Goal: Find specific page/section: Find specific page/section

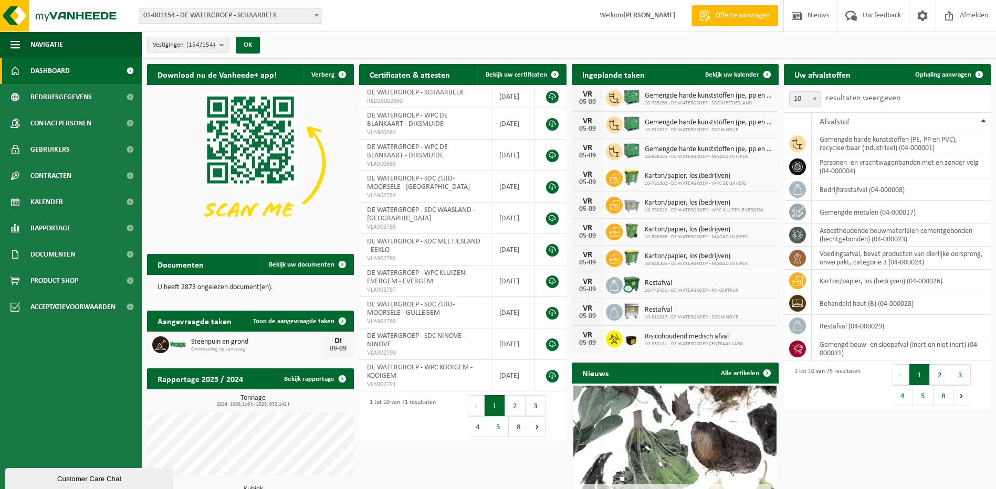
click at [224, 43] on b "submit" at bounding box center [223, 44] width 9 height 15
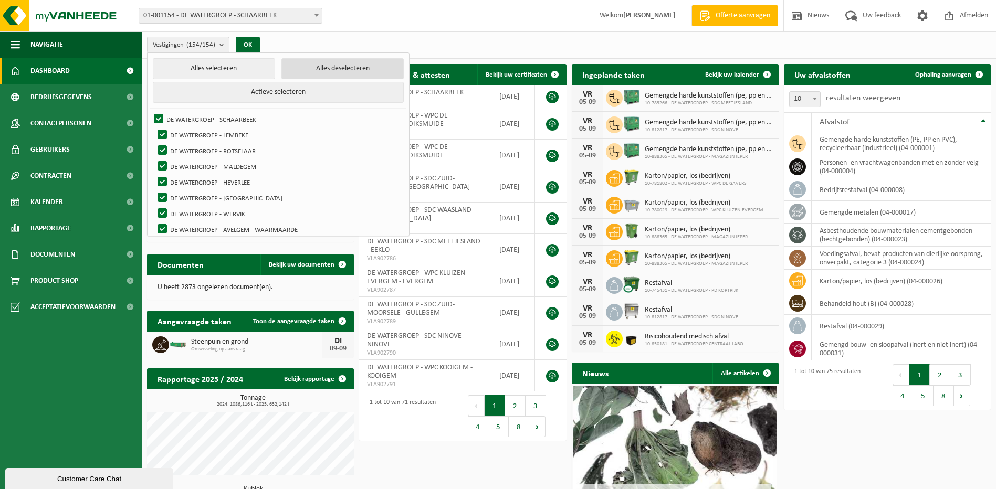
click at [320, 68] on button "Alles deselecteren" at bounding box center [342, 68] width 122 height 21
checkbox input "false"
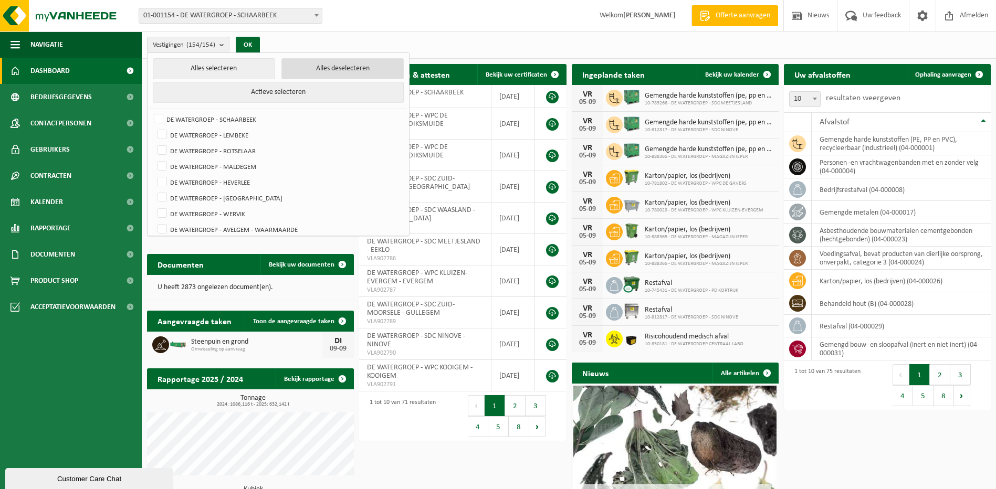
checkbox input "false"
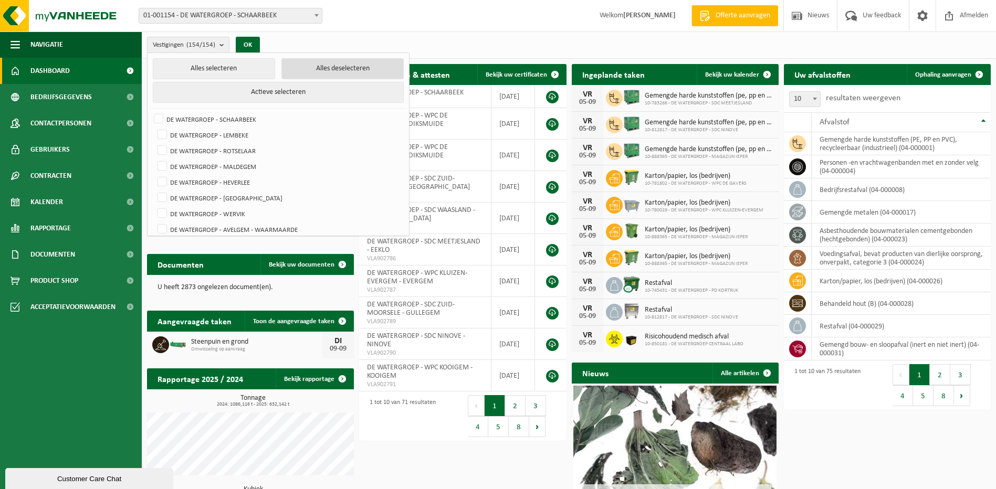
checkbox input "false"
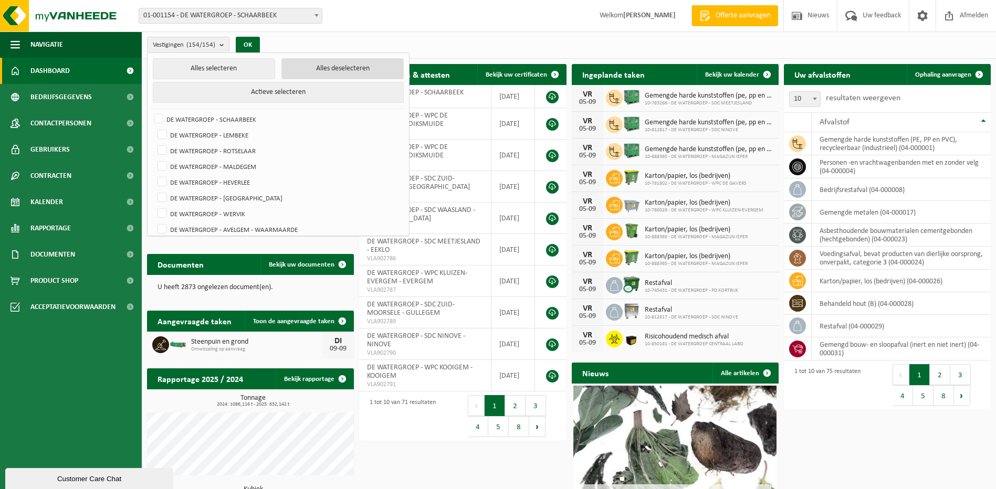
checkbox input "false"
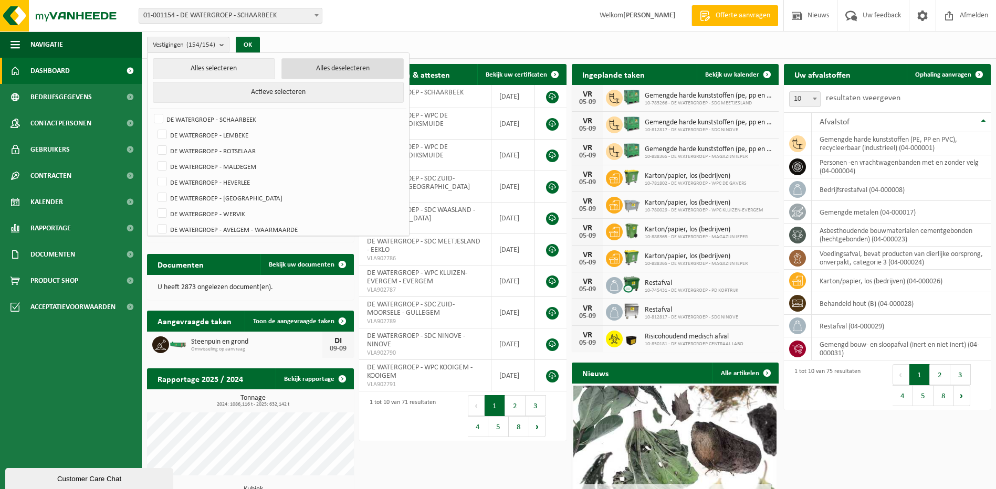
checkbox input "false"
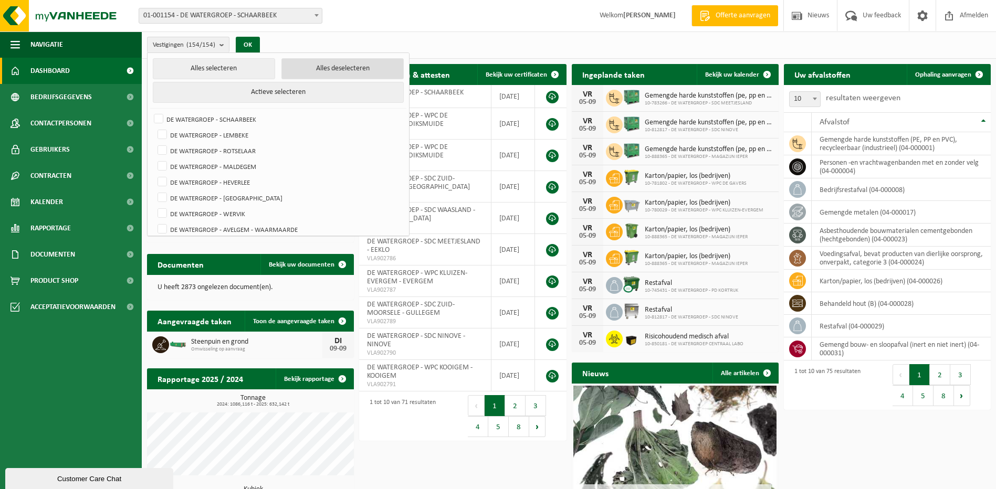
checkbox input "false"
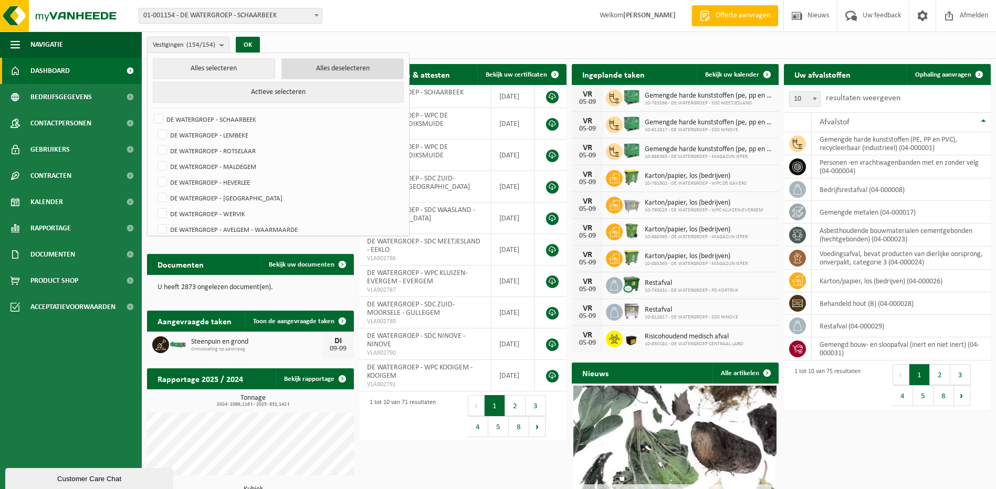
checkbox input "false"
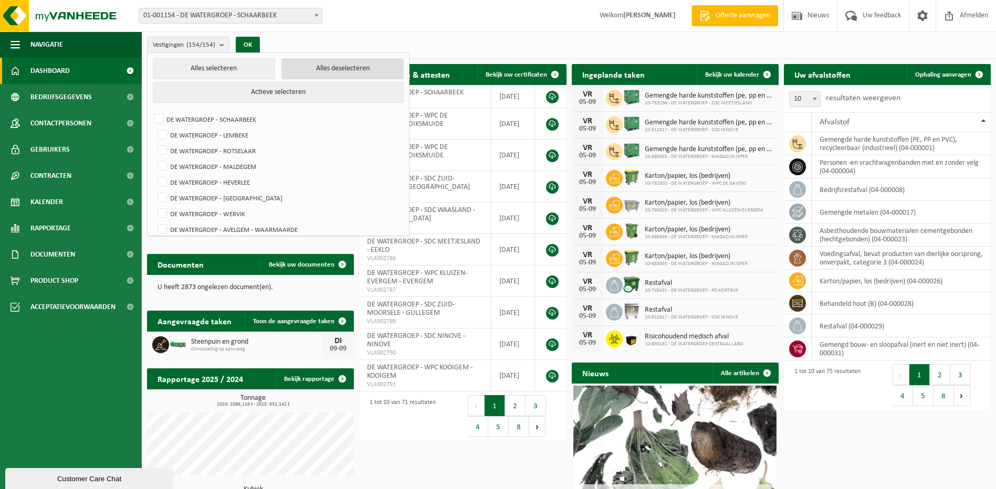
checkbox input "false"
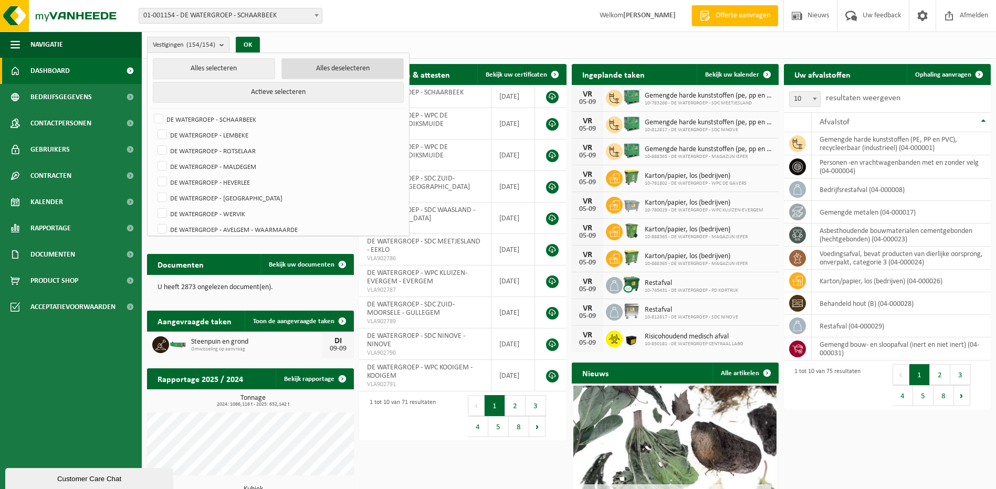
checkbox input "false"
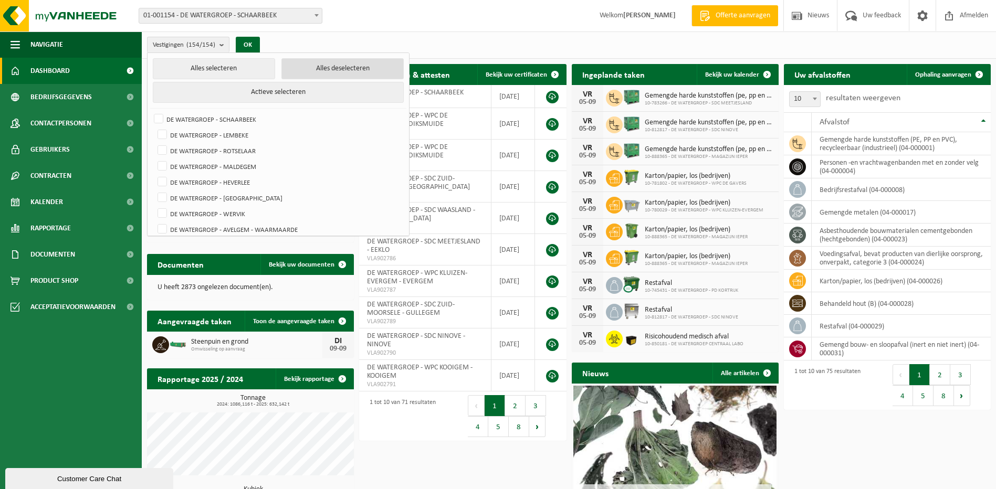
checkbox input "false"
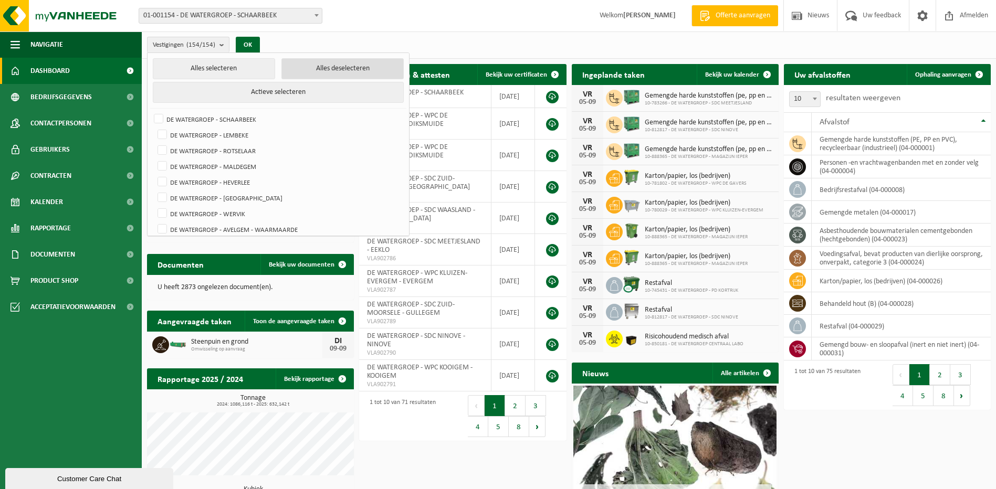
checkbox input "false"
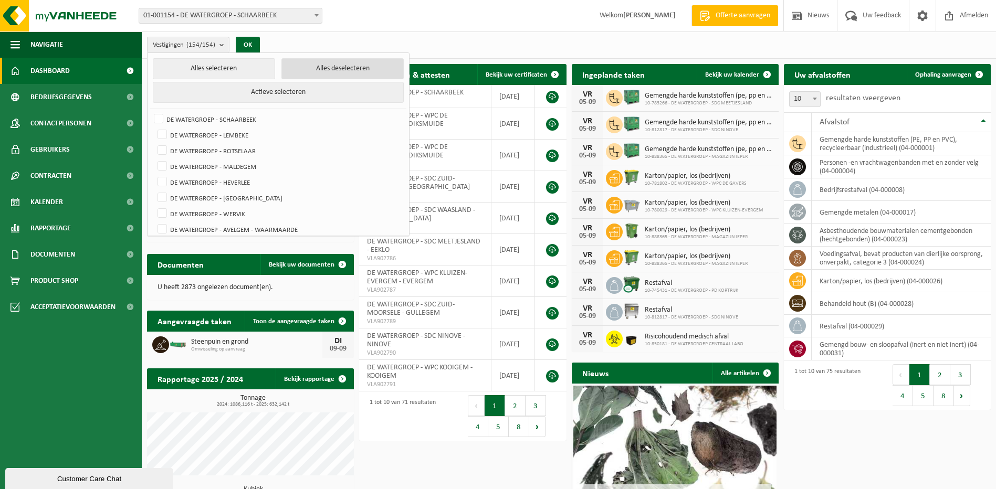
checkbox input "false"
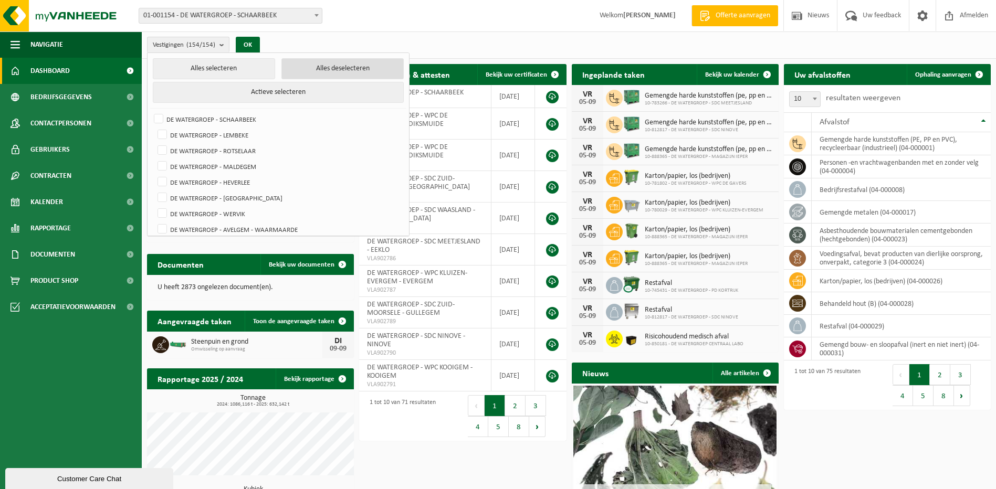
checkbox input "false"
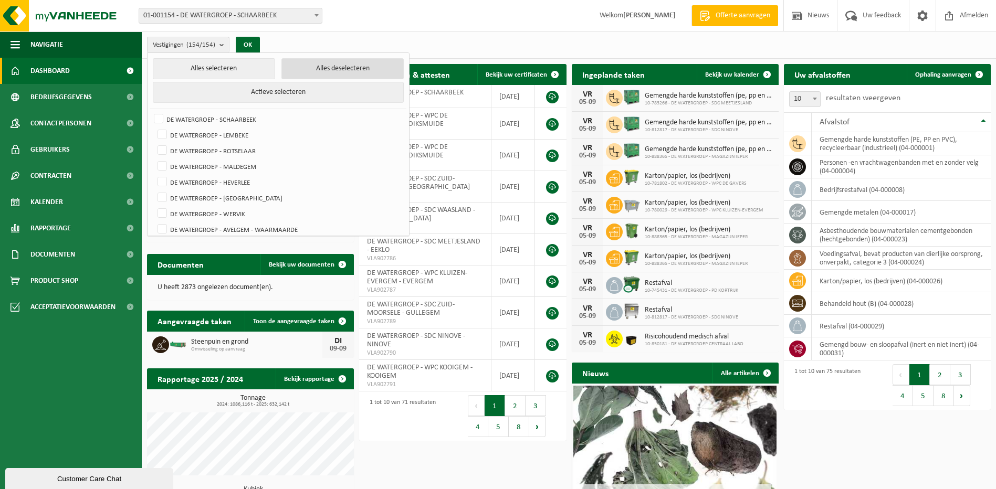
checkbox input "false"
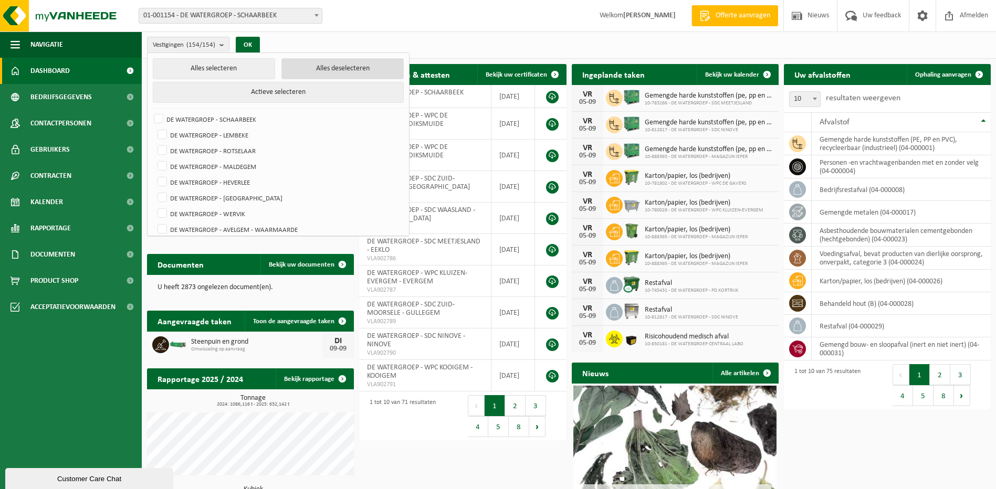
checkbox input "false"
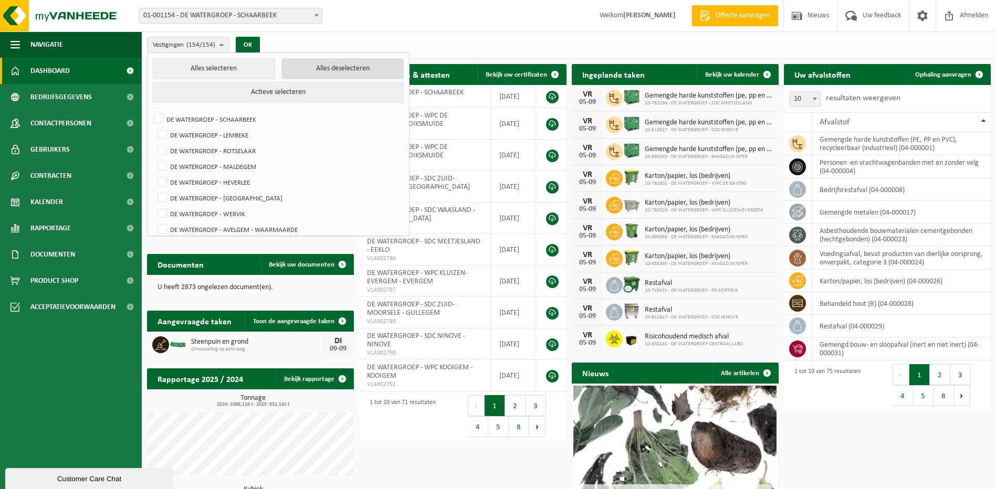
checkbox input "false"
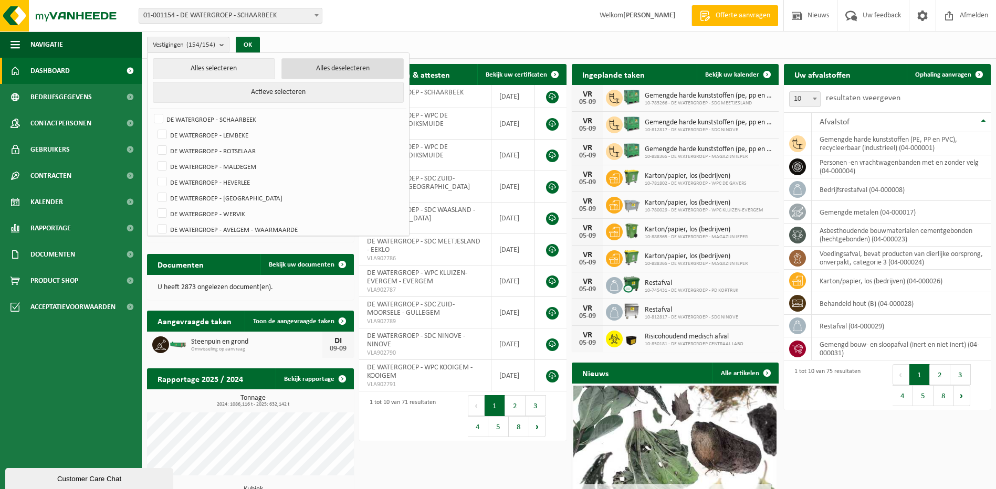
checkbox input "false"
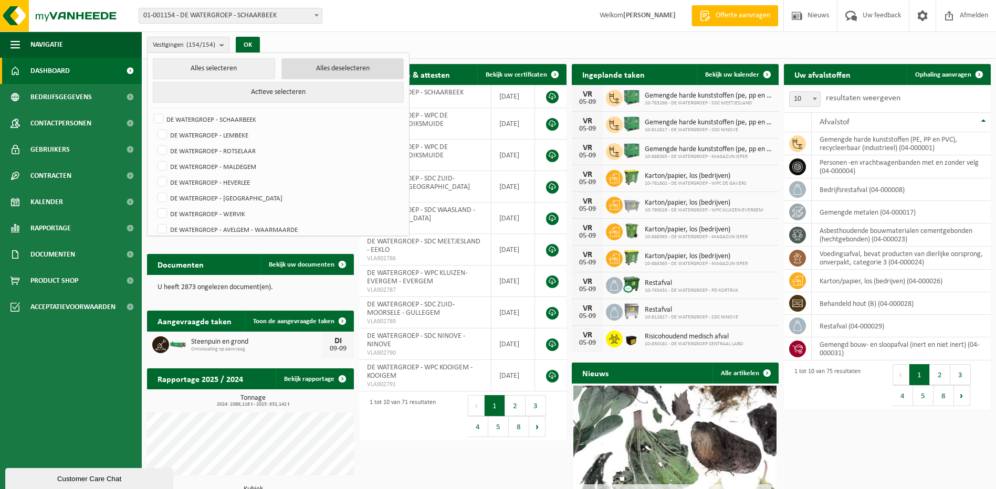
checkbox input "false"
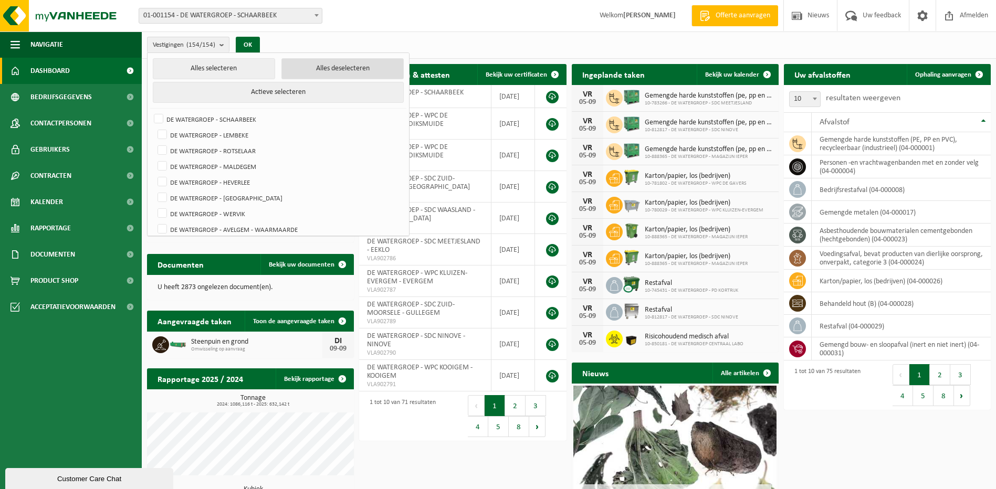
checkbox input "false"
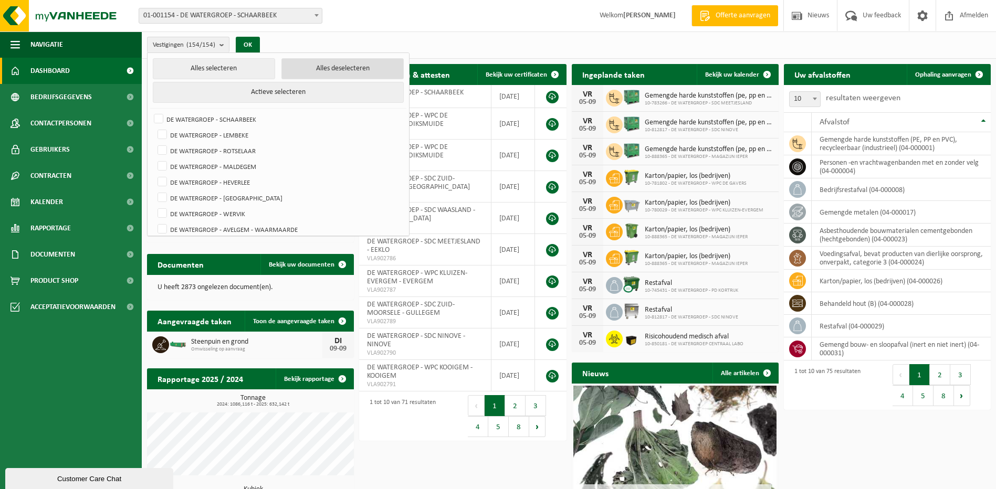
checkbox input "false"
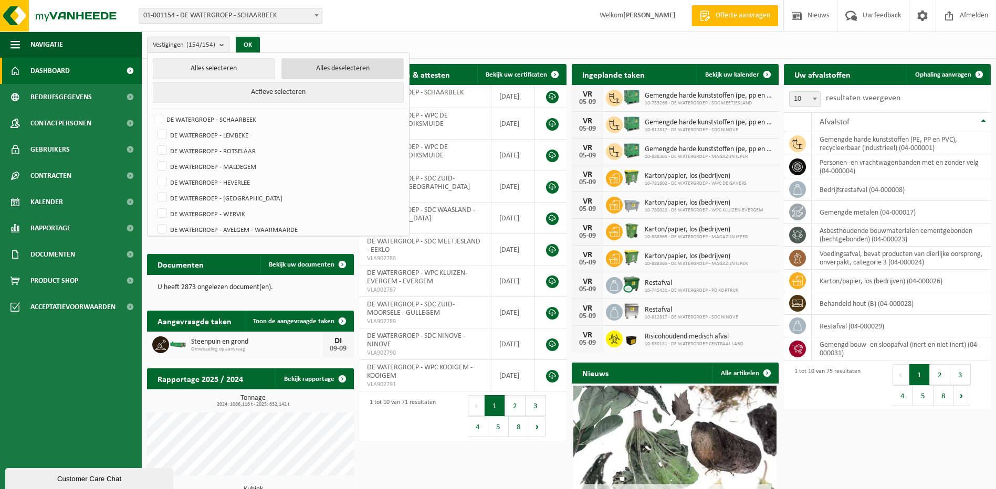
checkbox input "false"
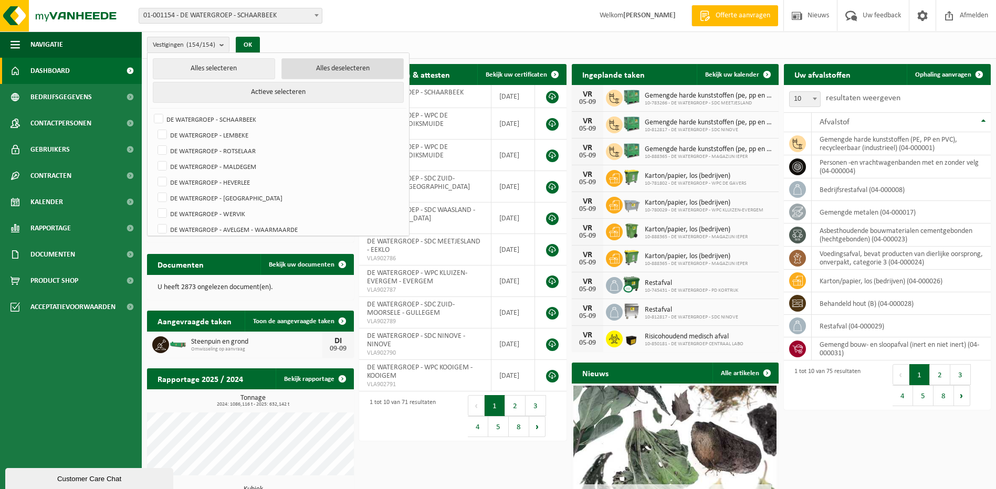
checkbox input "false"
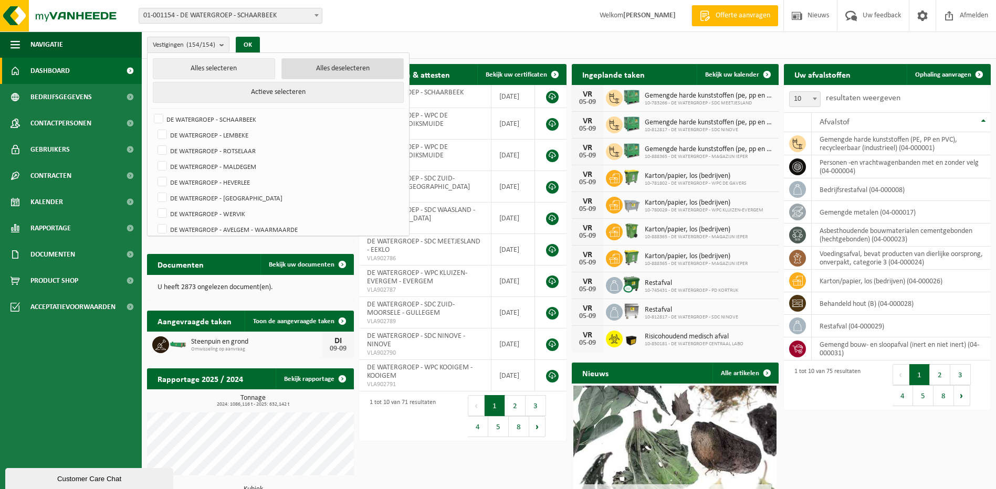
checkbox input "false"
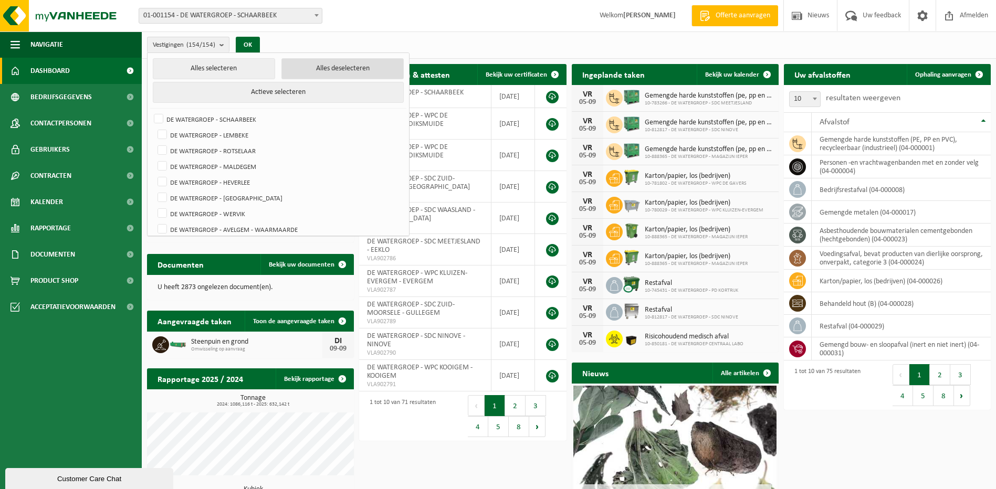
checkbox input "false"
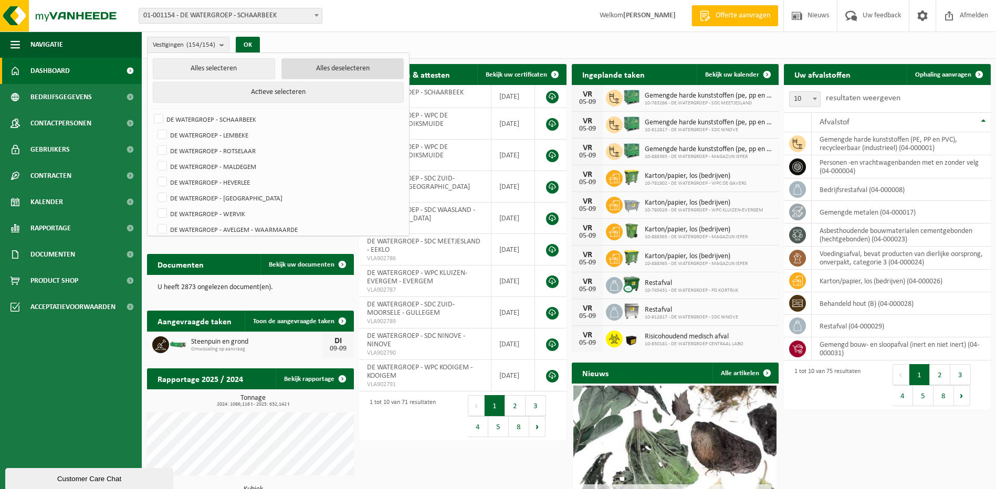
checkbox input "false"
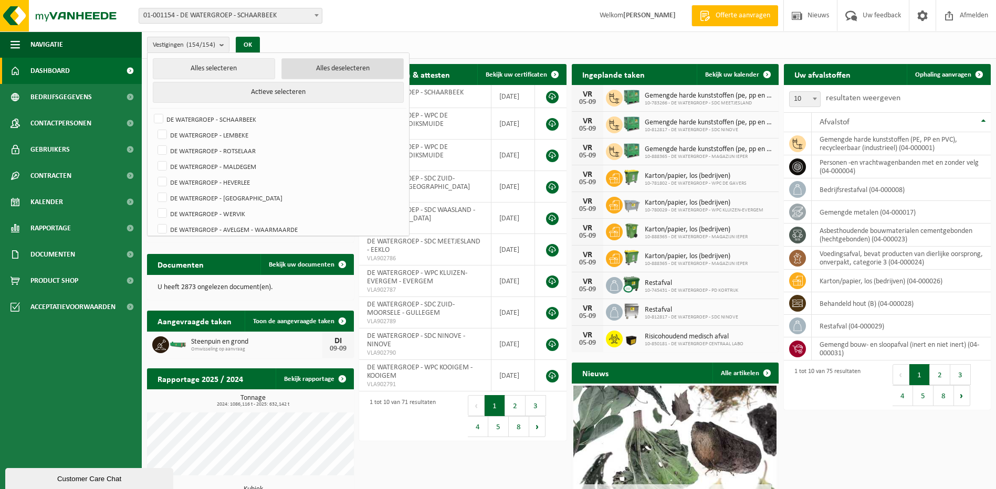
checkbox input "false"
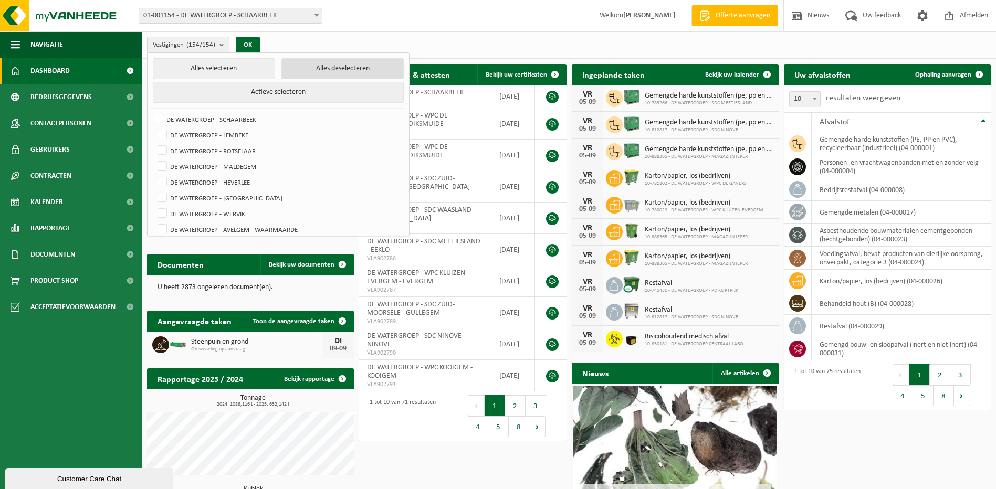
checkbox input "false"
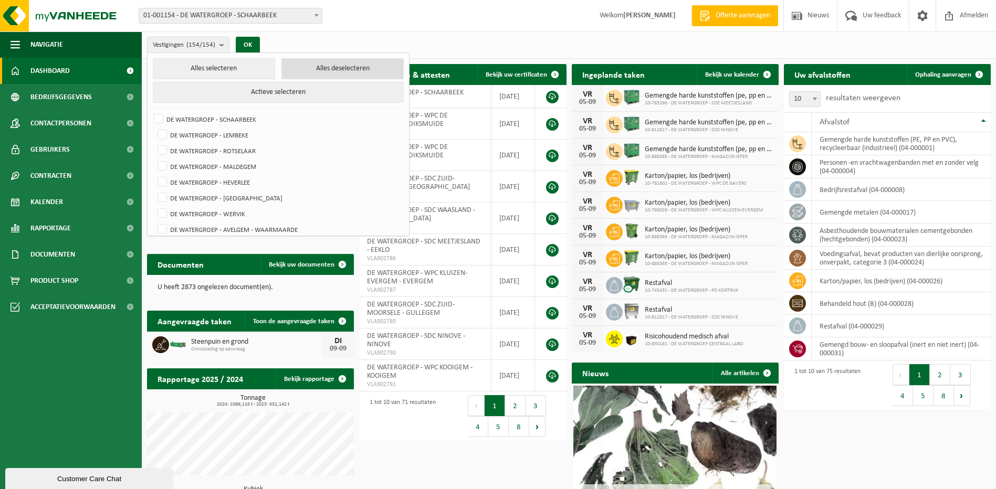
checkbox input "false"
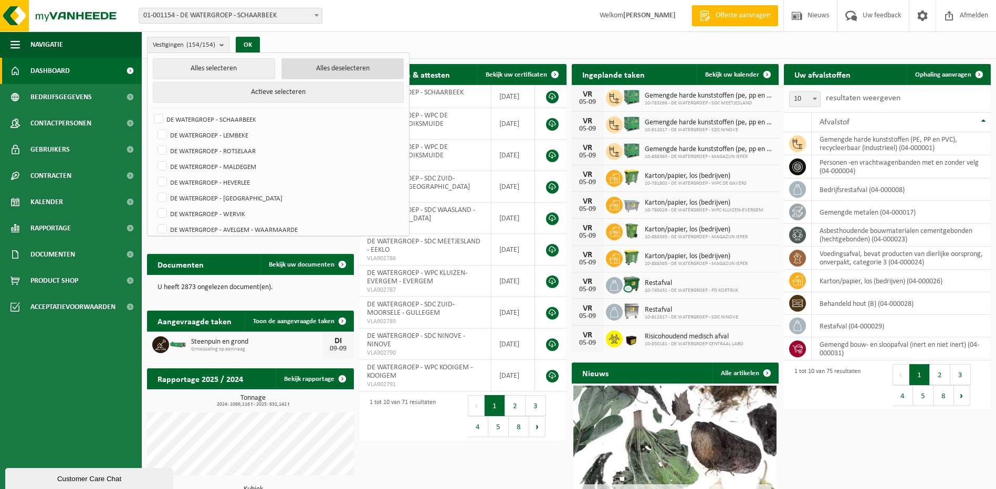
checkbox input "false"
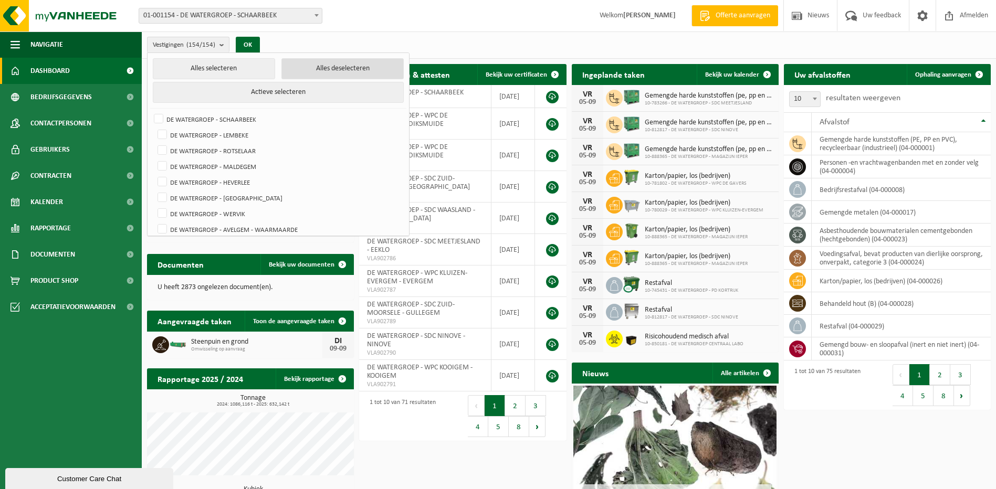
checkbox input "false"
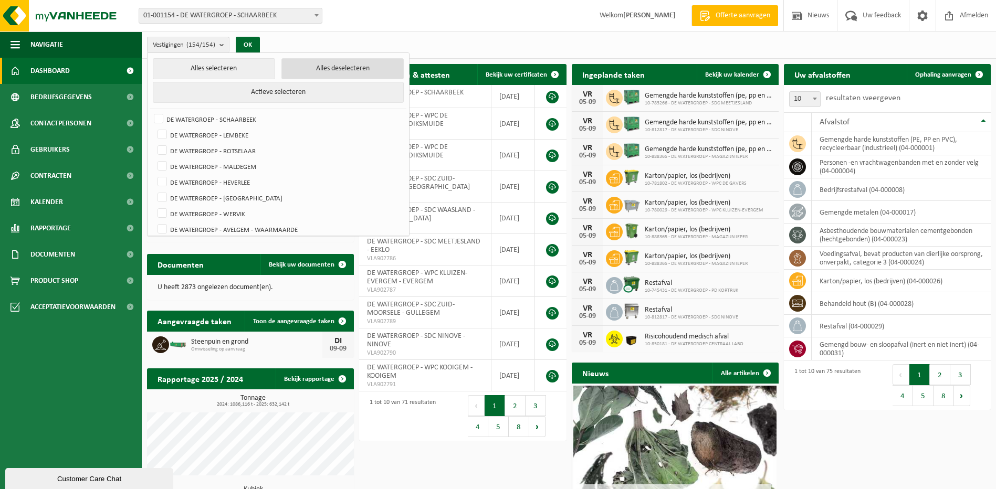
checkbox input "false"
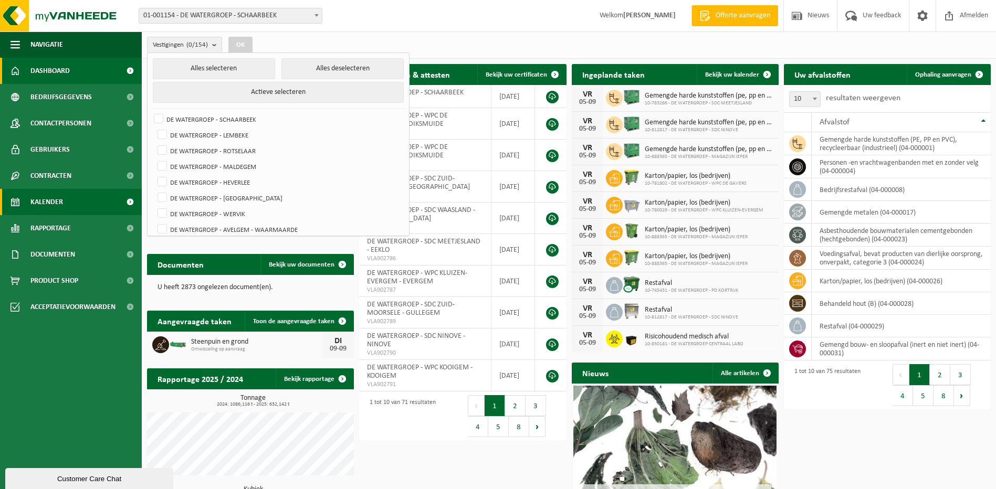
click at [65, 203] on link "Kalender" at bounding box center [71, 202] width 142 height 26
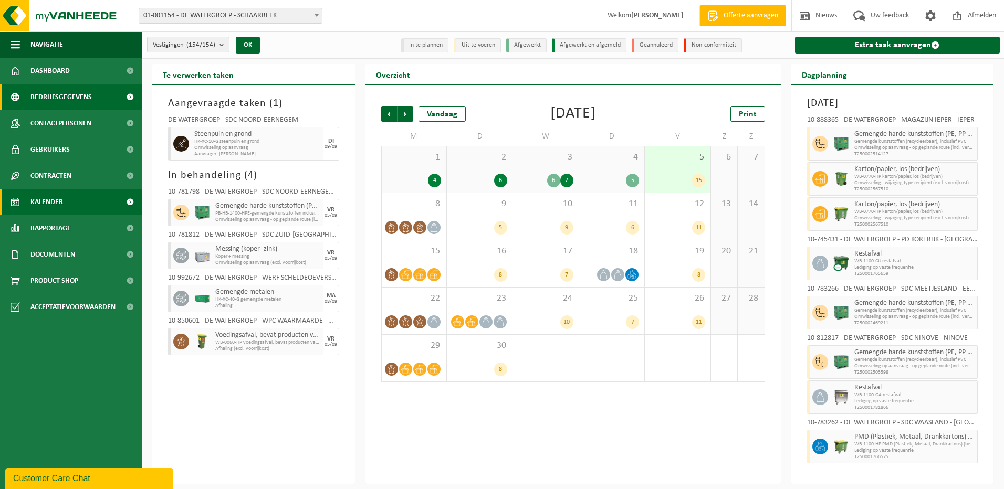
click at [88, 95] on span "Bedrijfsgegevens" at bounding box center [60, 97] width 61 height 26
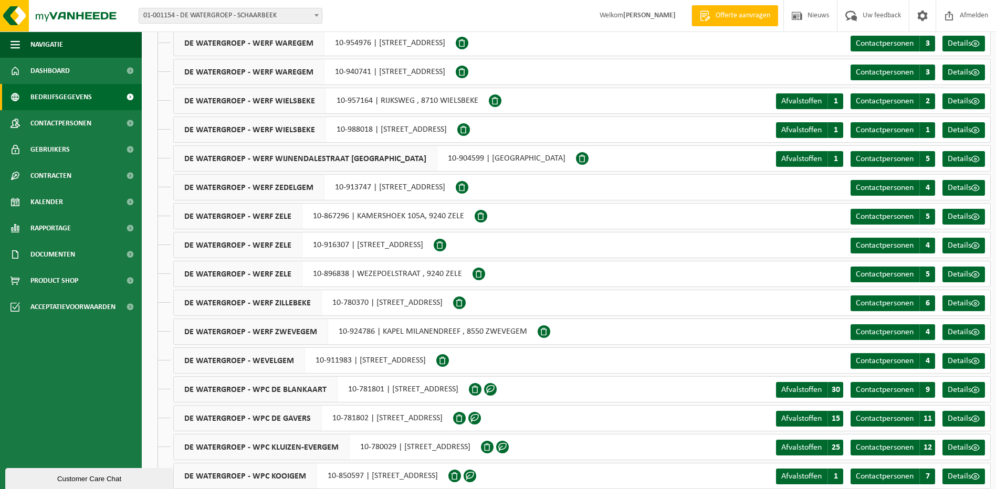
scroll to position [3833, 0]
